Goal: Transaction & Acquisition: Purchase product/service

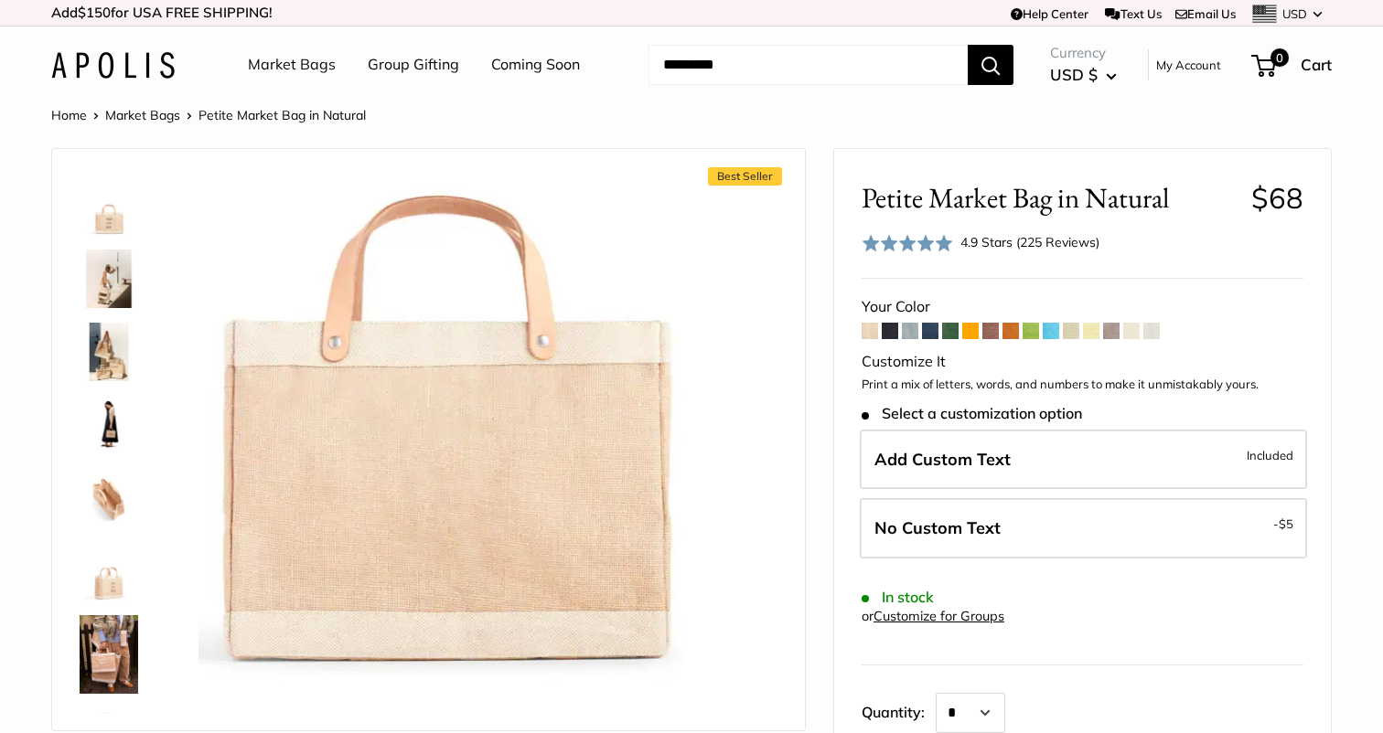
scroll to position [869, 0]
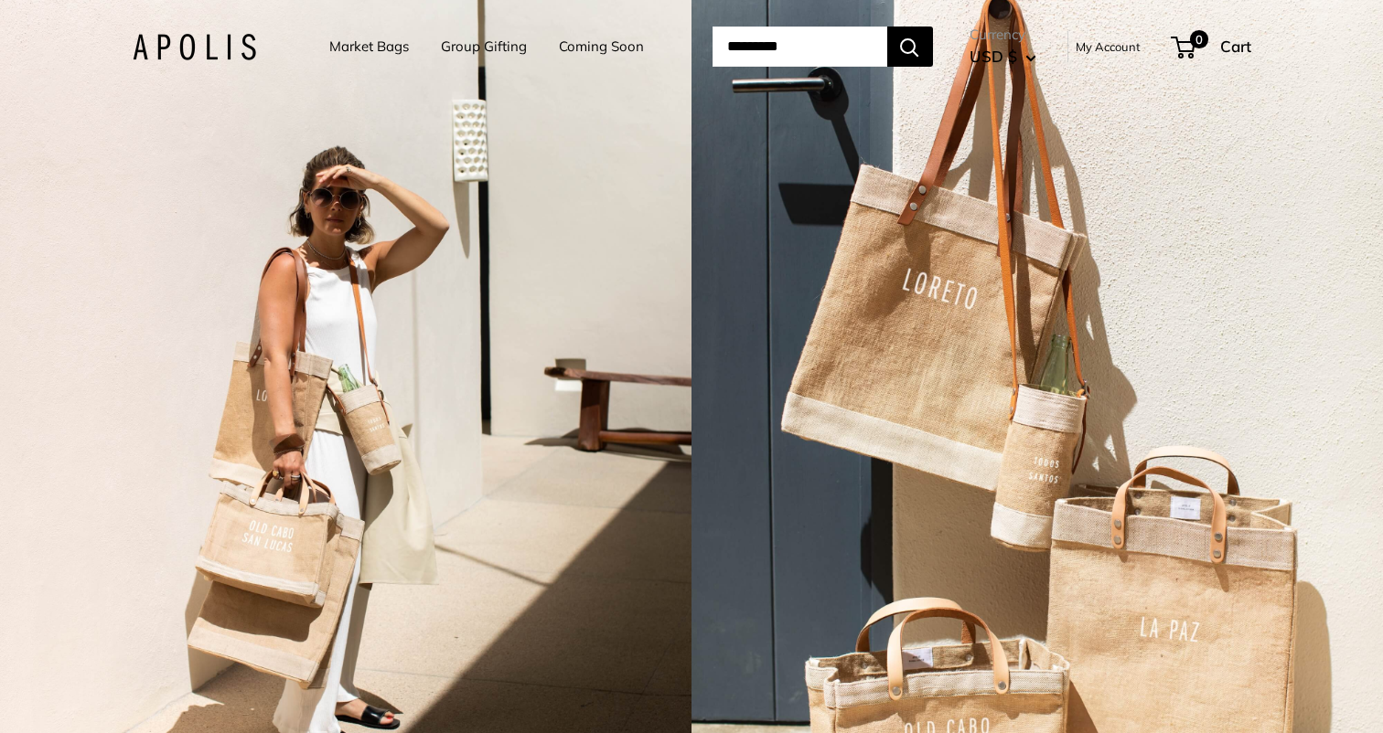
click at [375, 55] on link "Market Bags" at bounding box center [369, 47] width 80 height 26
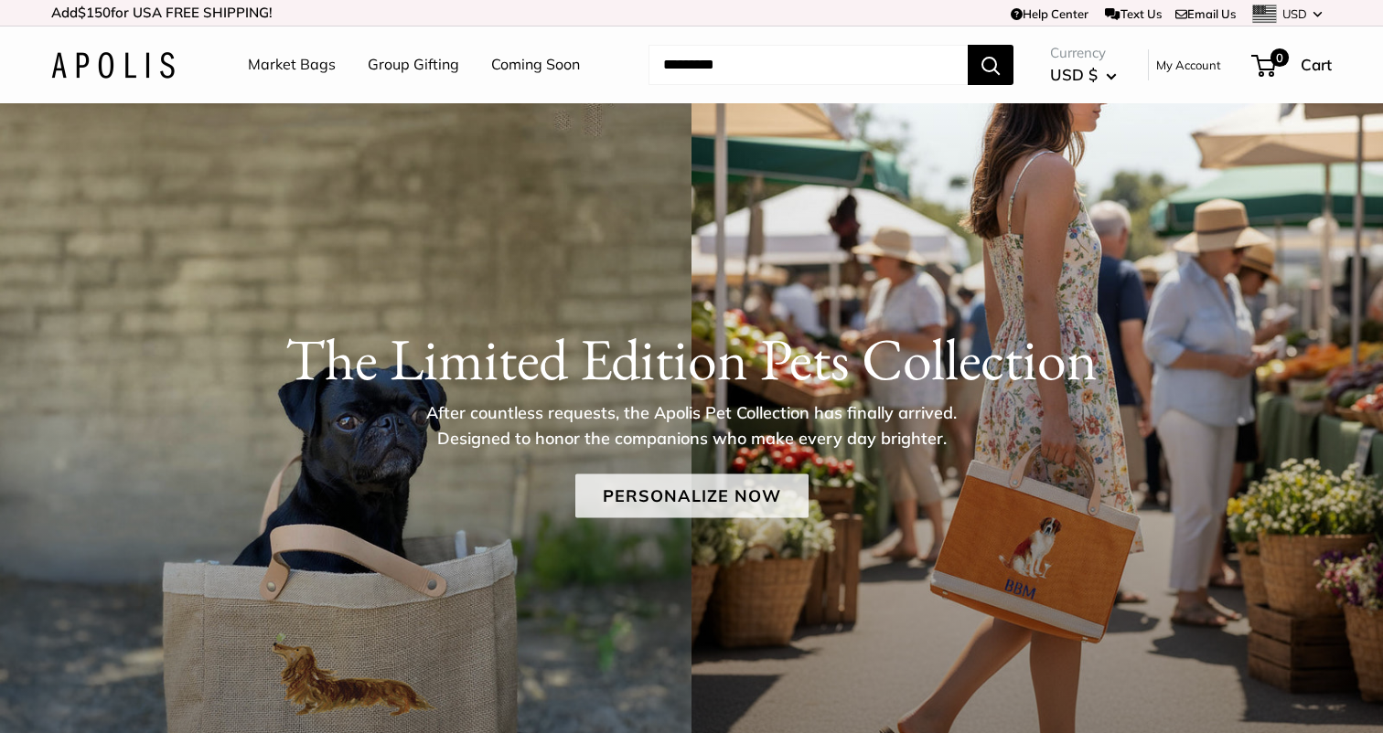
click at [682, 479] on link "Personalize Now" at bounding box center [691, 497] width 233 height 44
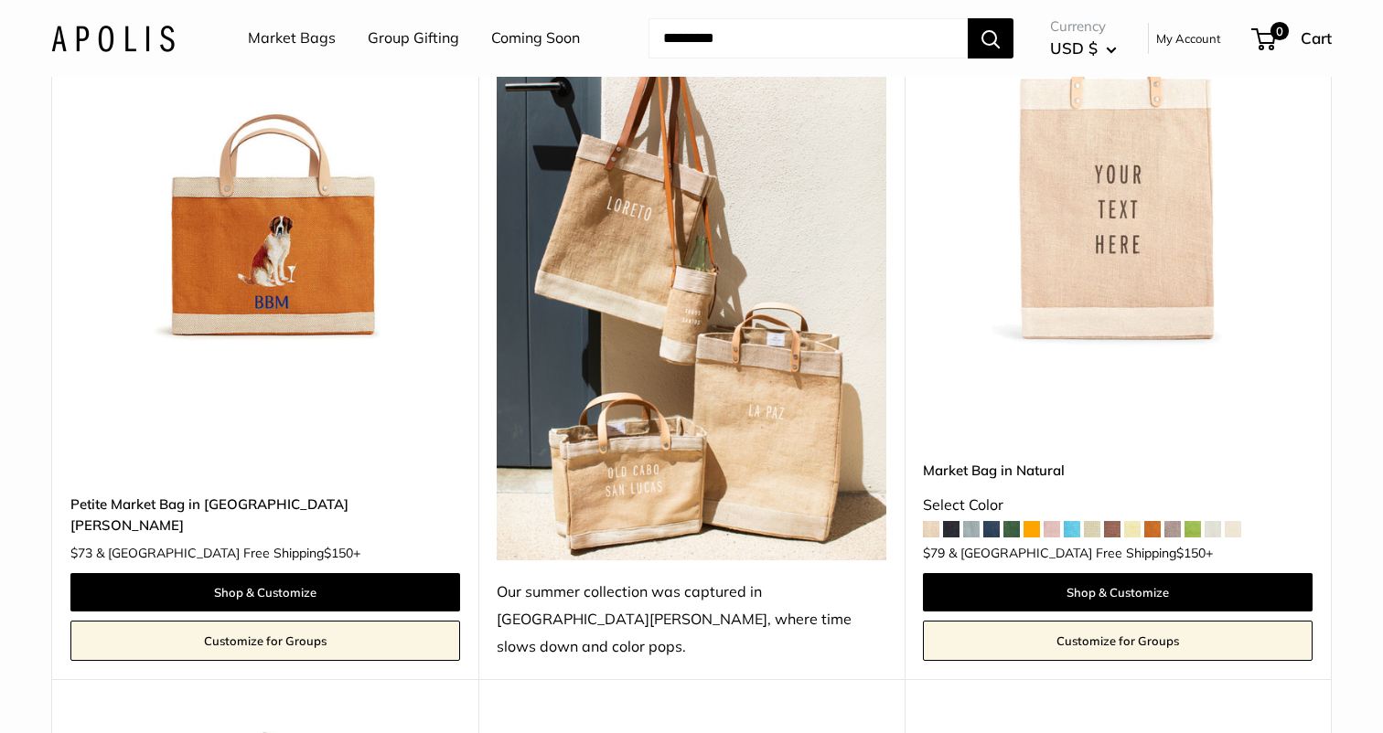
scroll to position [3323, 0]
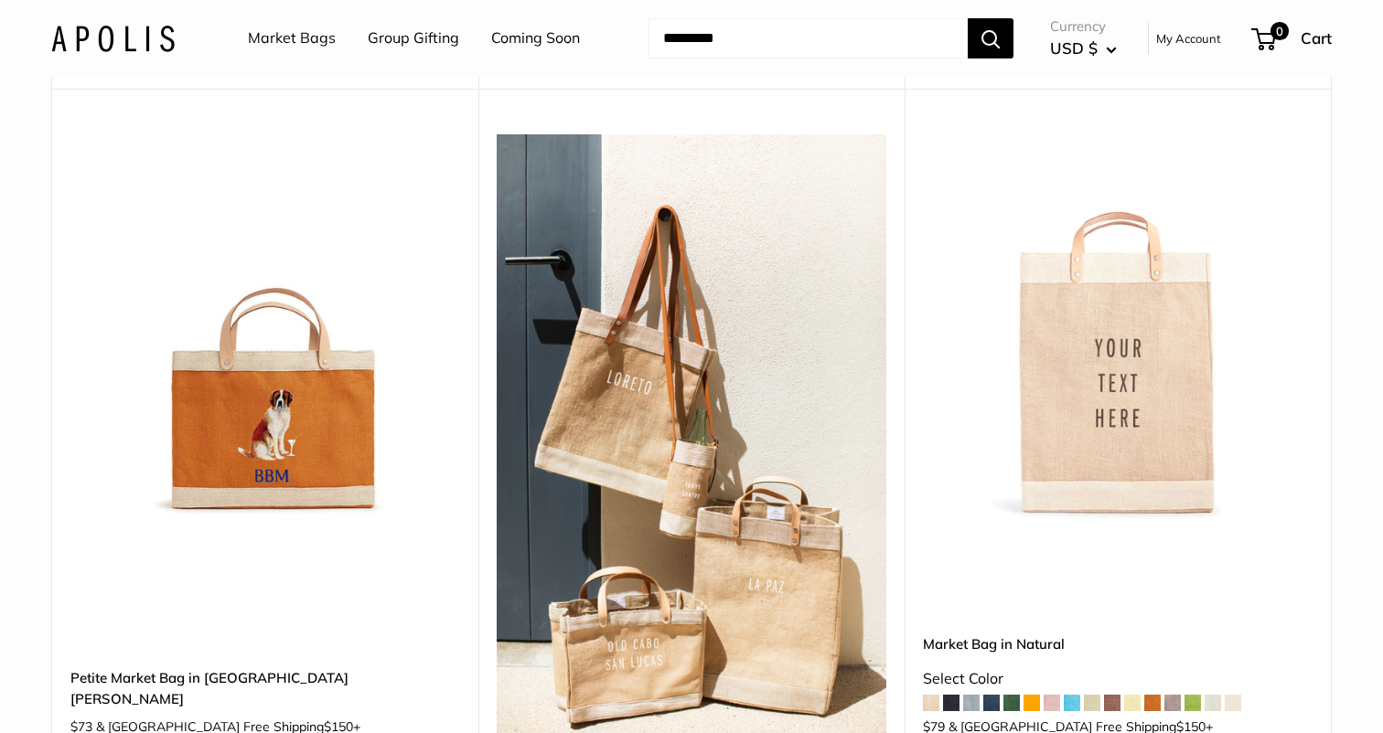
click at [0, 0] on img at bounding box center [0, 0] width 0 height 0
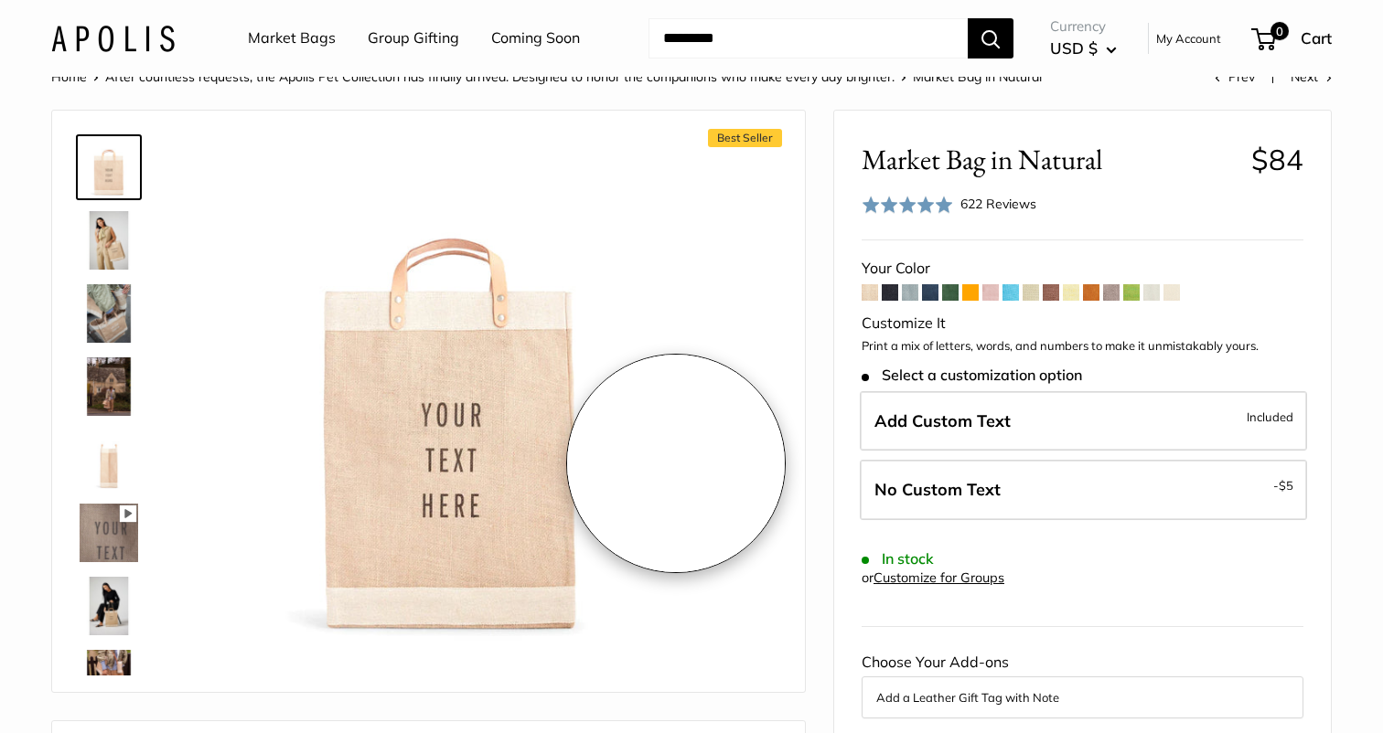
scroll to position [44, 0]
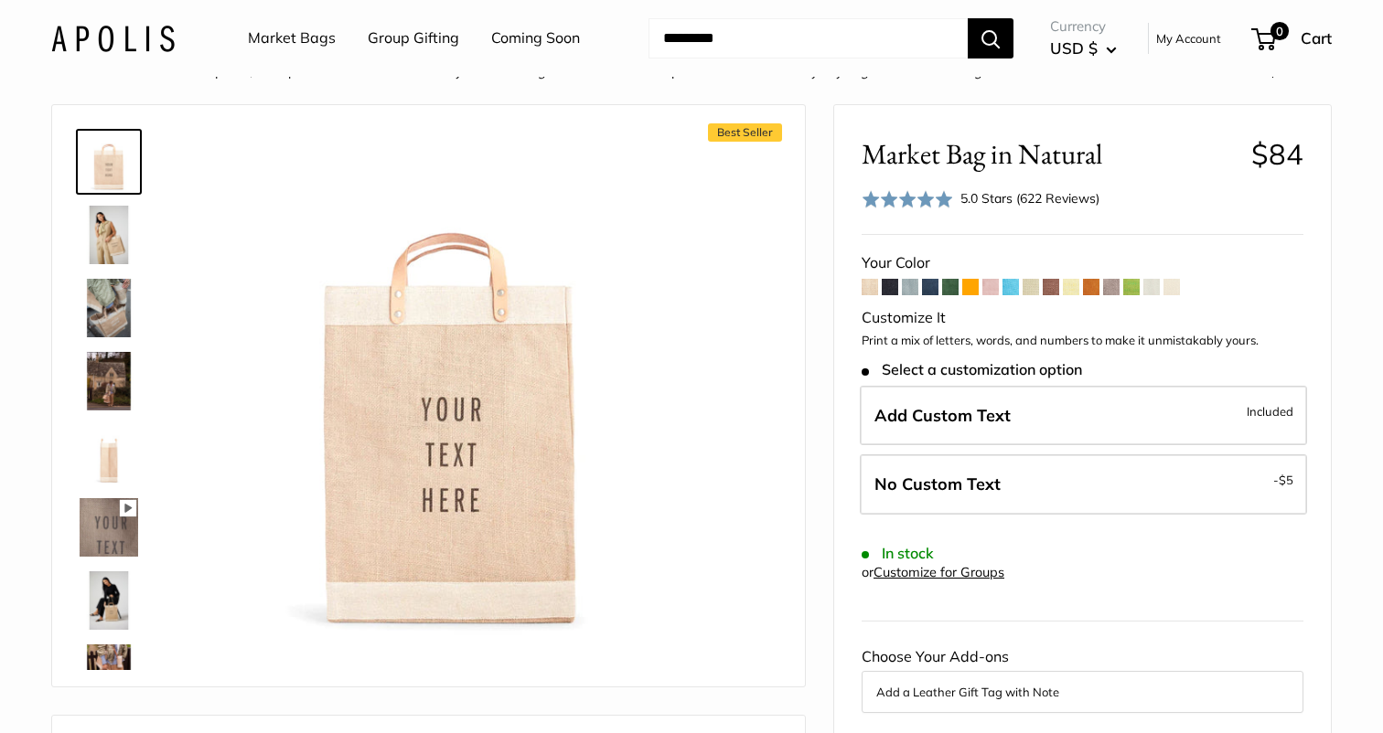
click at [120, 379] on img at bounding box center [109, 381] width 59 height 59
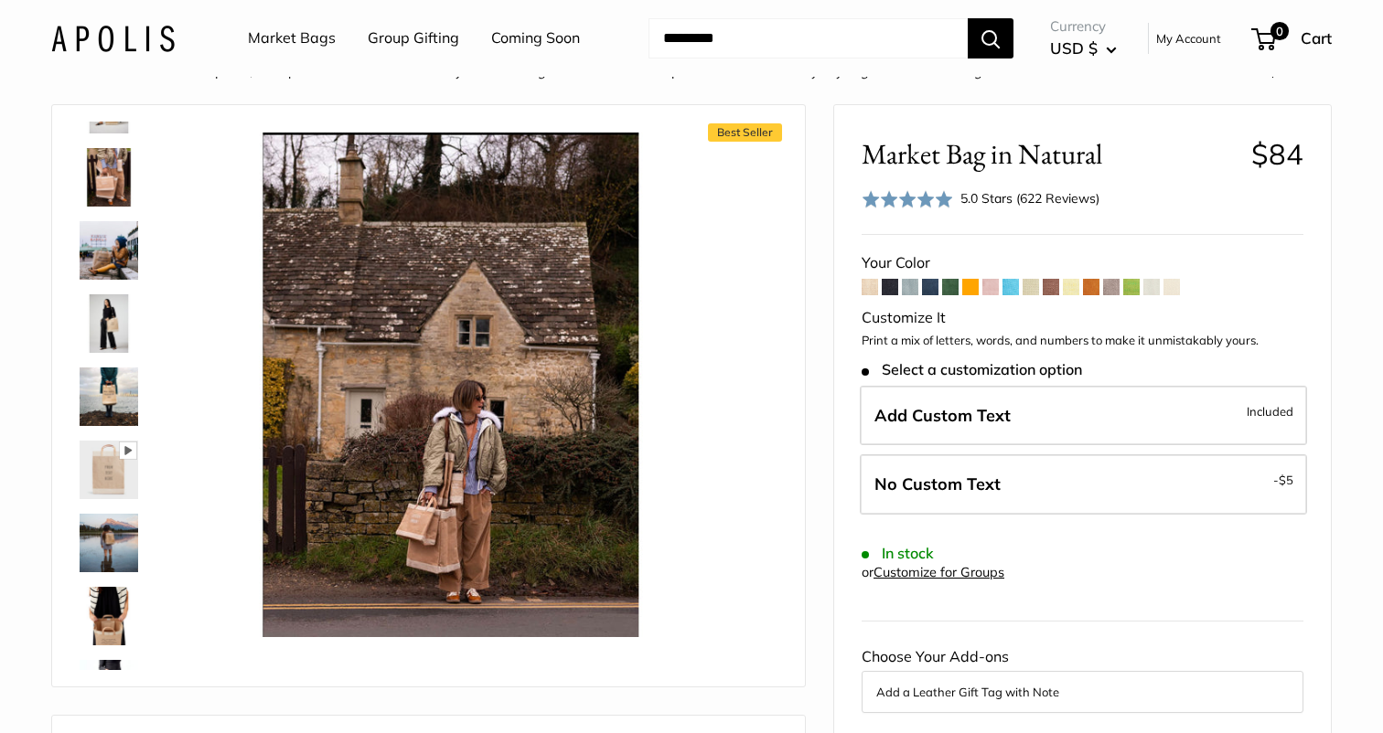
scroll to position [681, 0]
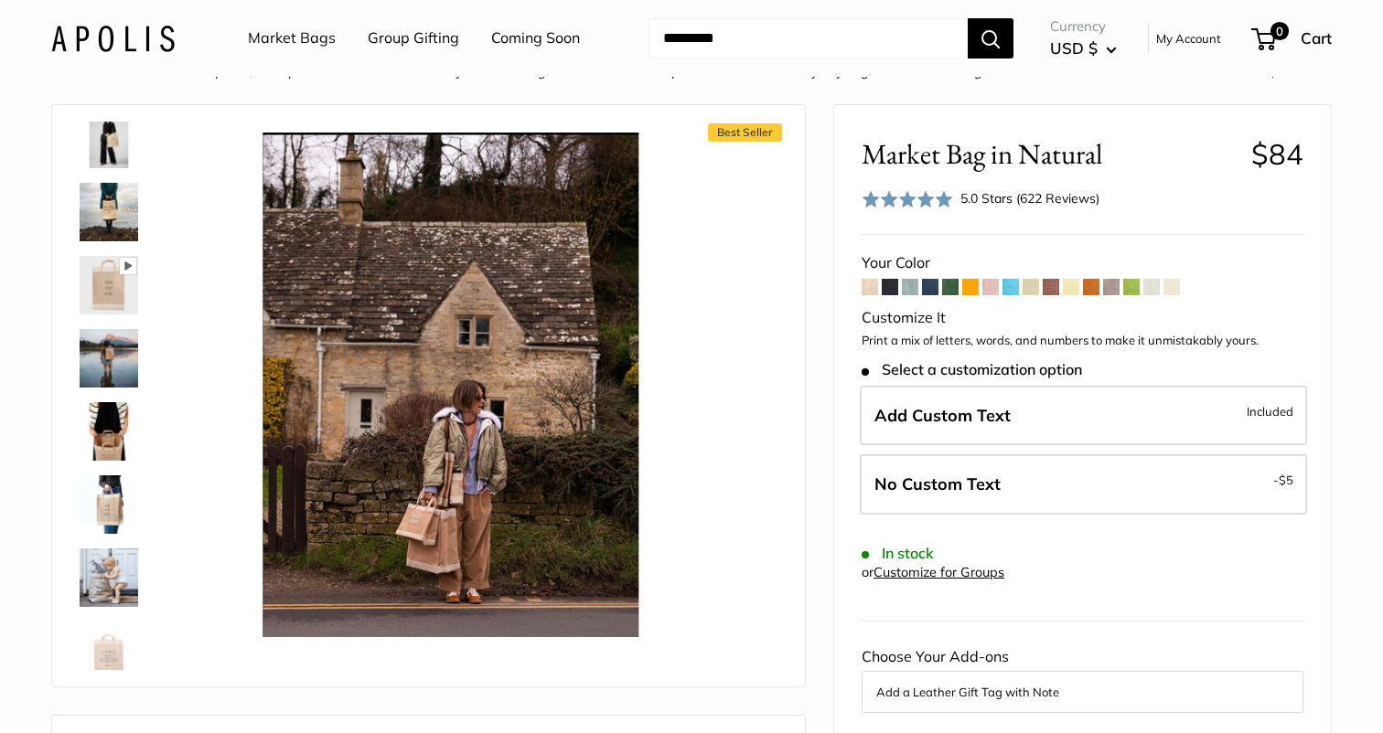
click at [122, 409] on img at bounding box center [109, 431] width 59 height 59
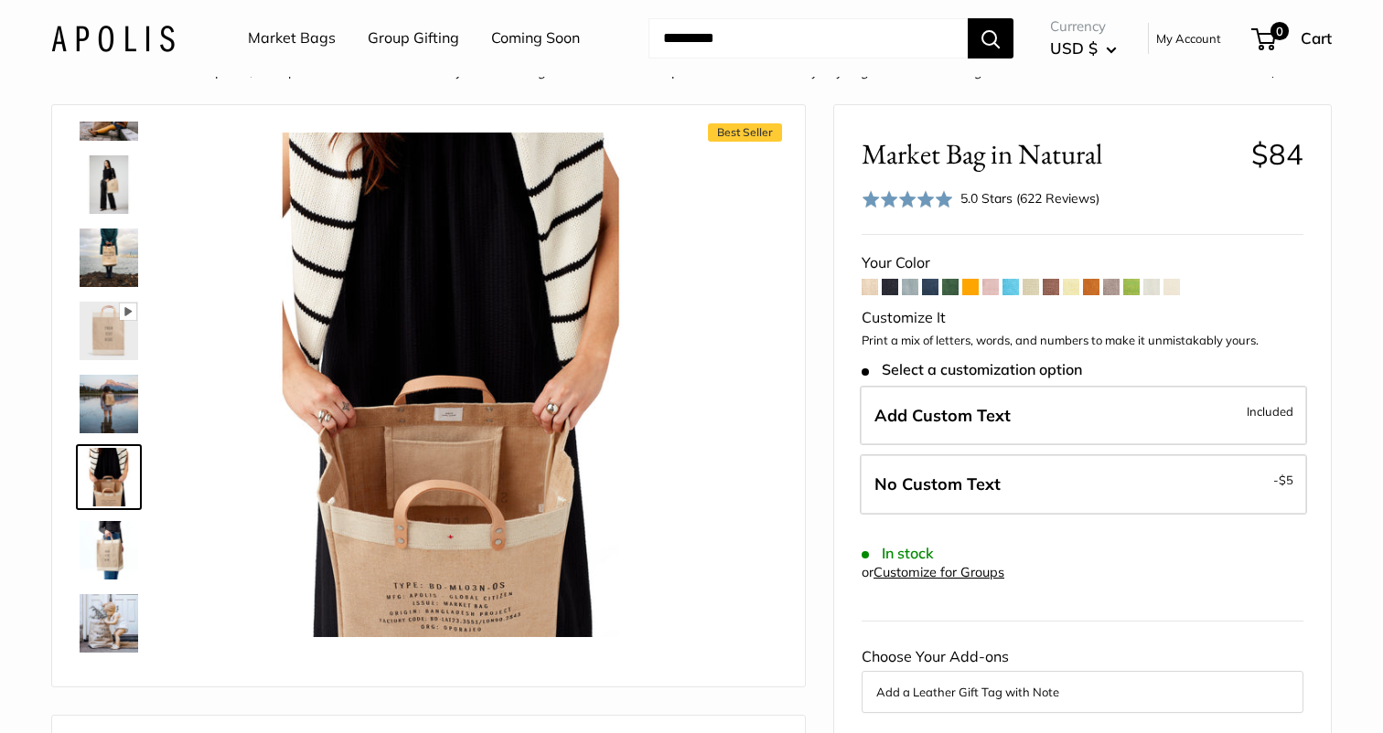
scroll to position [588, 0]
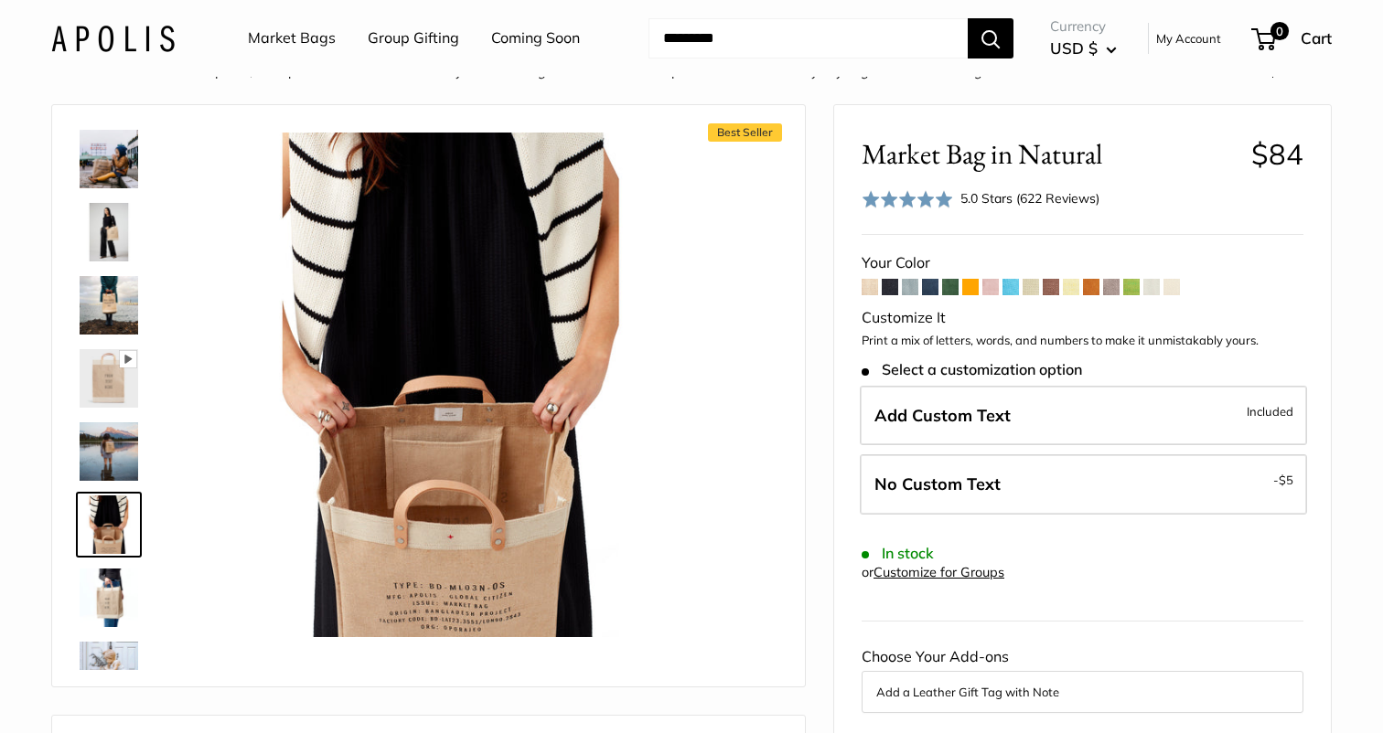
click at [115, 170] on img at bounding box center [109, 159] width 59 height 59
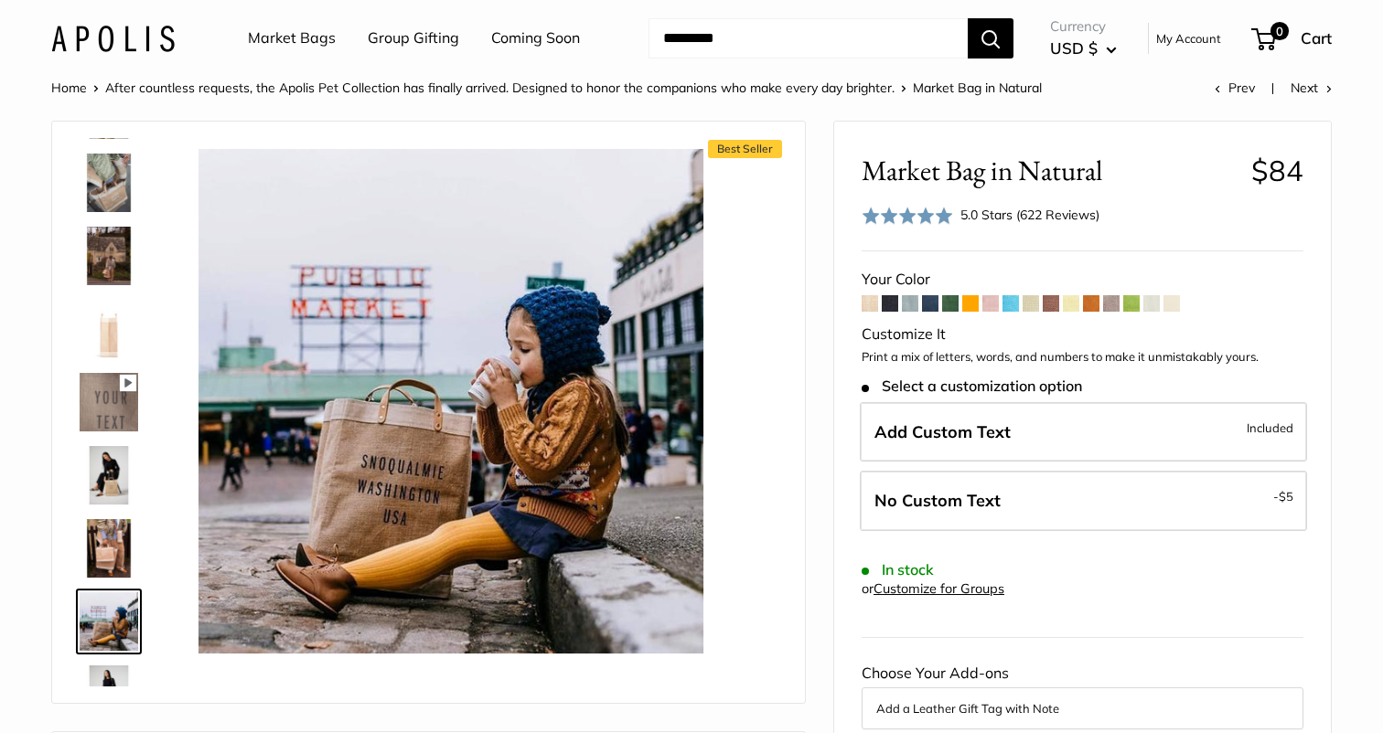
scroll to position [123, 0]
